Goal: Transaction & Acquisition: Book appointment/travel/reservation

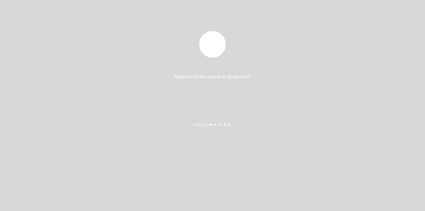
select select "es"
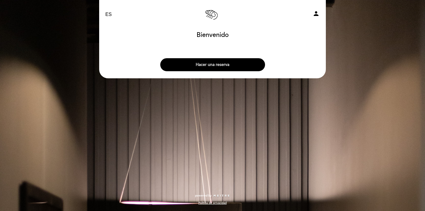
click at [227, 67] on button "Hacer una reserva" at bounding box center [212, 64] width 105 height 13
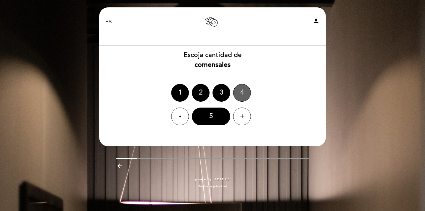
click at [242, 94] on div "4" at bounding box center [242, 93] width 18 height 18
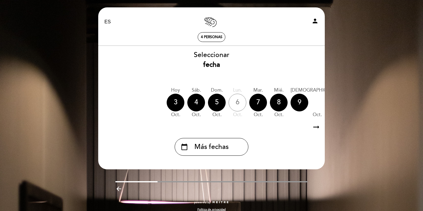
click at [319, 128] on icon "arrow_right_alt" at bounding box center [316, 127] width 9 height 13
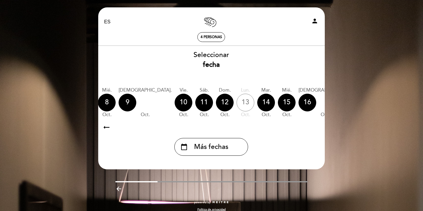
scroll to position [0, 172]
click at [319, 128] on icon "arrow_right_alt" at bounding box center [316, 127] width 9 height 13
click at [225, 147] on span "Más fechas" at bounding box center [211, 147] width 34 height 10
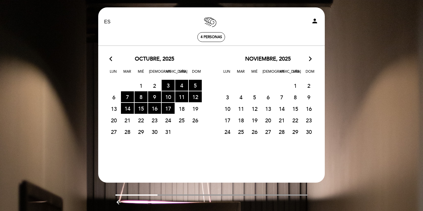
click at [195, 110] on span "19" at bounding box center [195, 108] width 13 height 11
click at [195, 109] on span "19" at bounding box center [195, 108] width 13 height 11
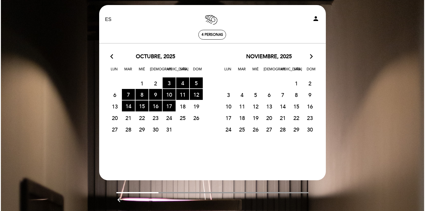
scroll to position [0, 0]
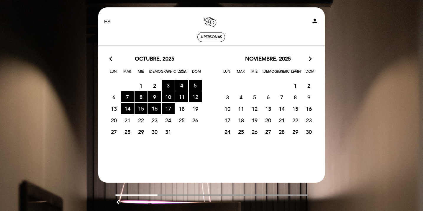
click at [254, 109] on span "12" at bounding box center [254, 108] width 13 height 11
click at [184, 109] on span "18" at bounding box center [181, 108] width 13 height 11
click at [139, 120] on span "22" at bounding box center [141, 120] width 13 height 11
click at [167, 109] on span "17 RESERVAS DISPONIBLES" at bounding box center [168, 108] width 13 height 11
